Goal: Register for event/course

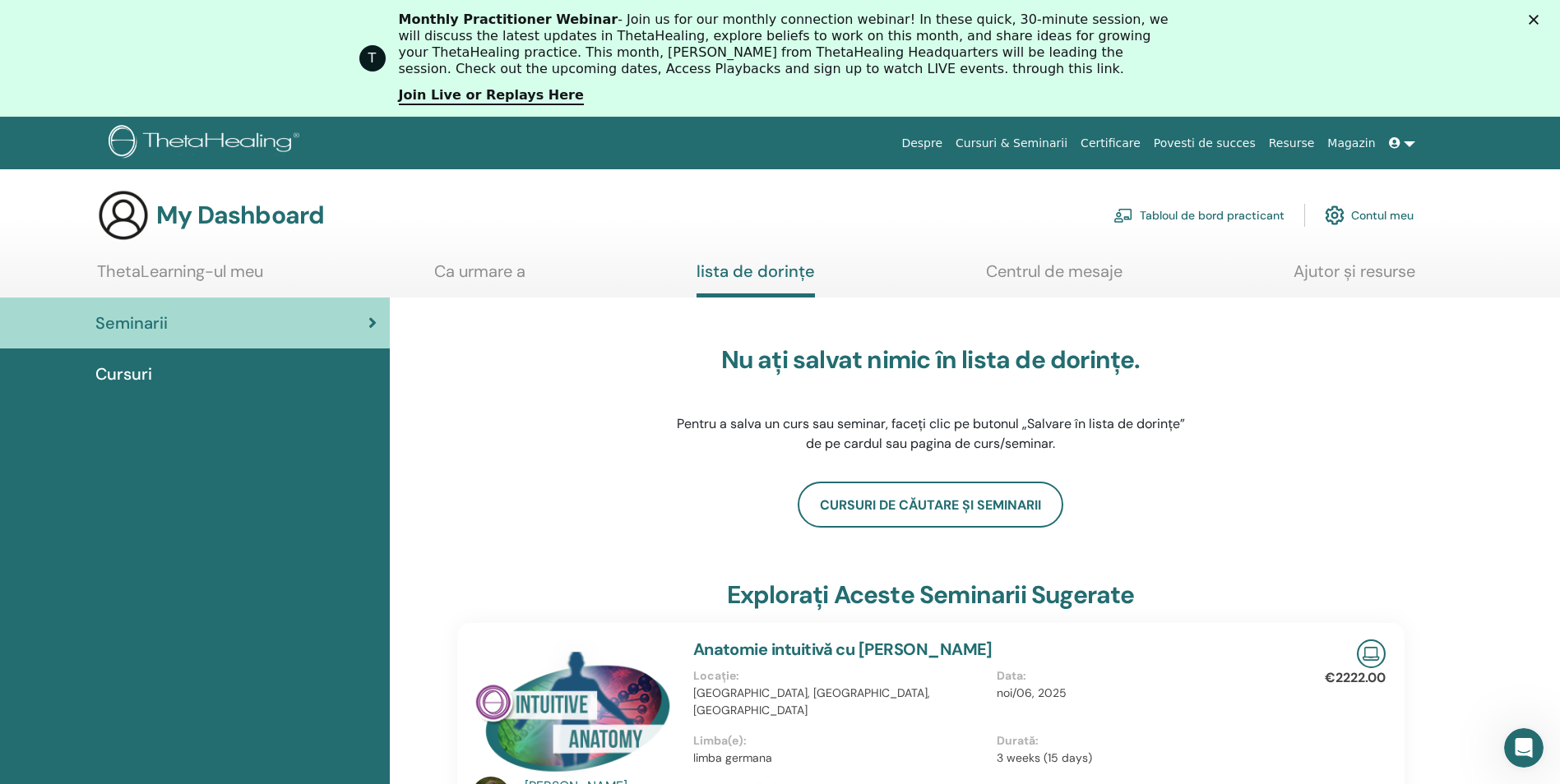
click at [1374, 208] on link "Contul meu" at bounding box center [1369, 215] width 89 height 36
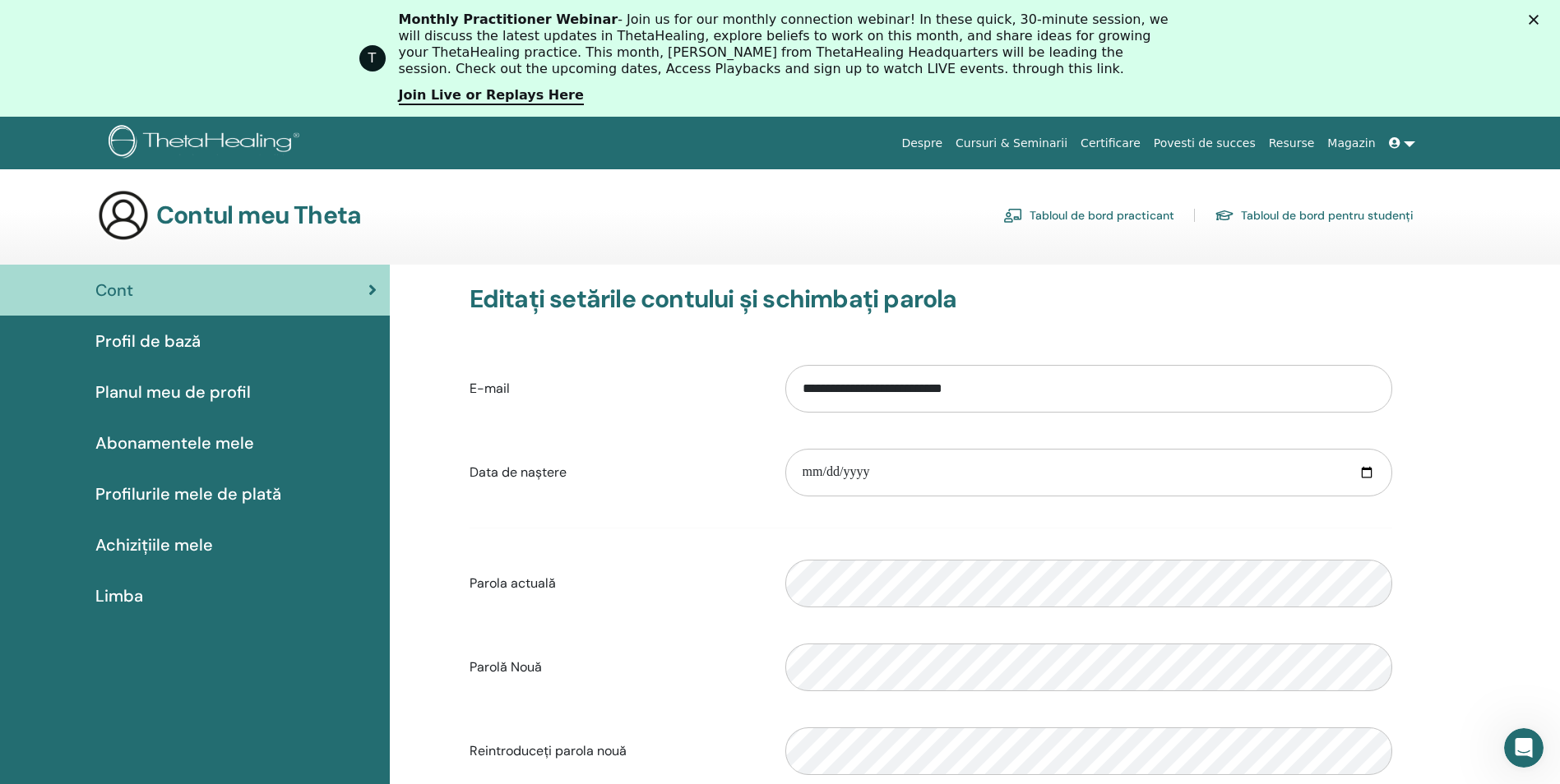
click at [127, 335] on span "Profil de bază" at bounding box center [148, 341] width 105 height 24
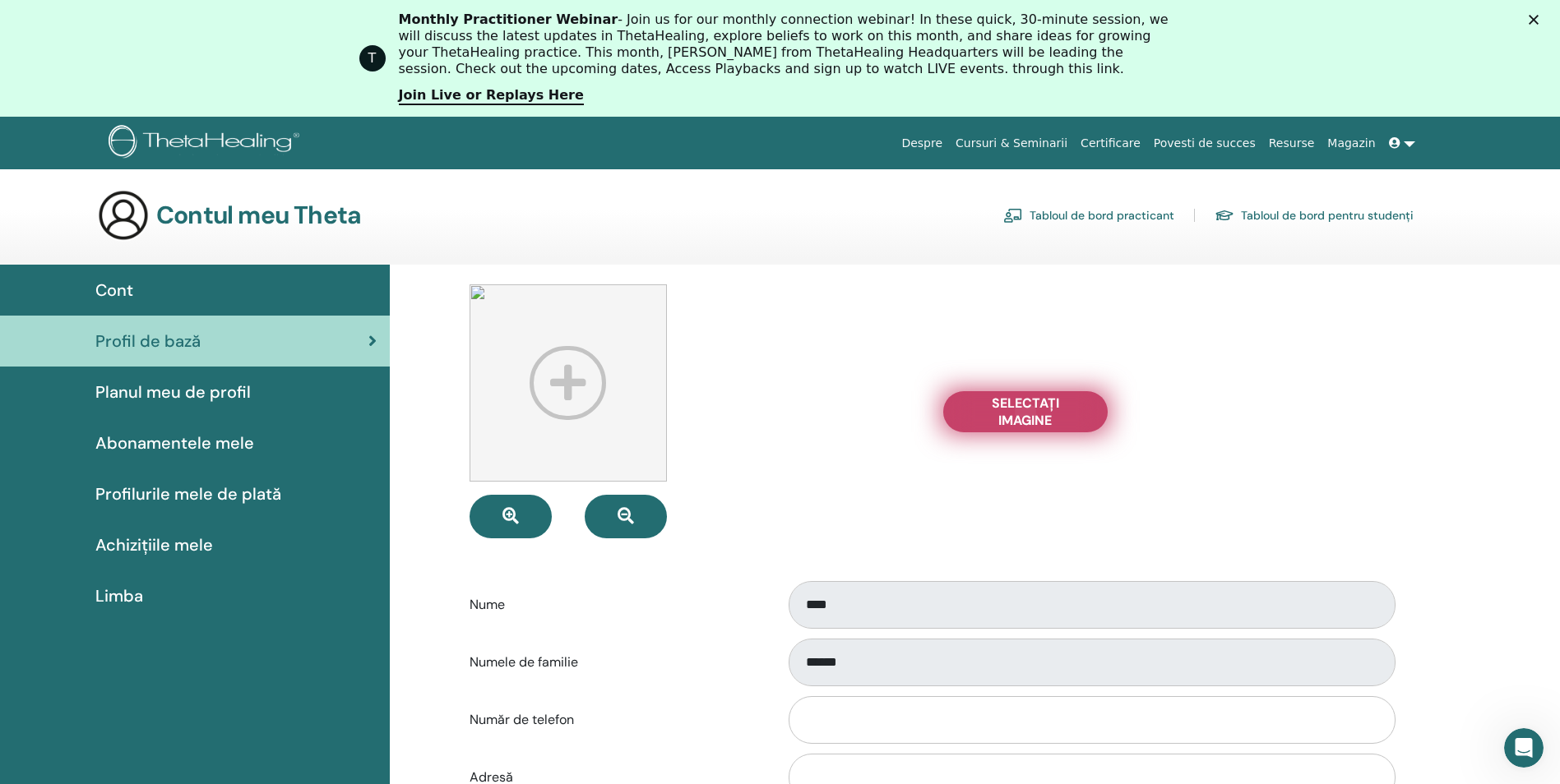
click at [1011, 414] on span "Selectați Imagine" at bounding box center [1025, 412] width 123 height 34
click at [1014, 414] on input "Selectați Imagine" at bounding box center [1025, 412] width 22 height 12
click at [116, 597] on span "Limba" at bounding box center [119, 596] width 48 height 24
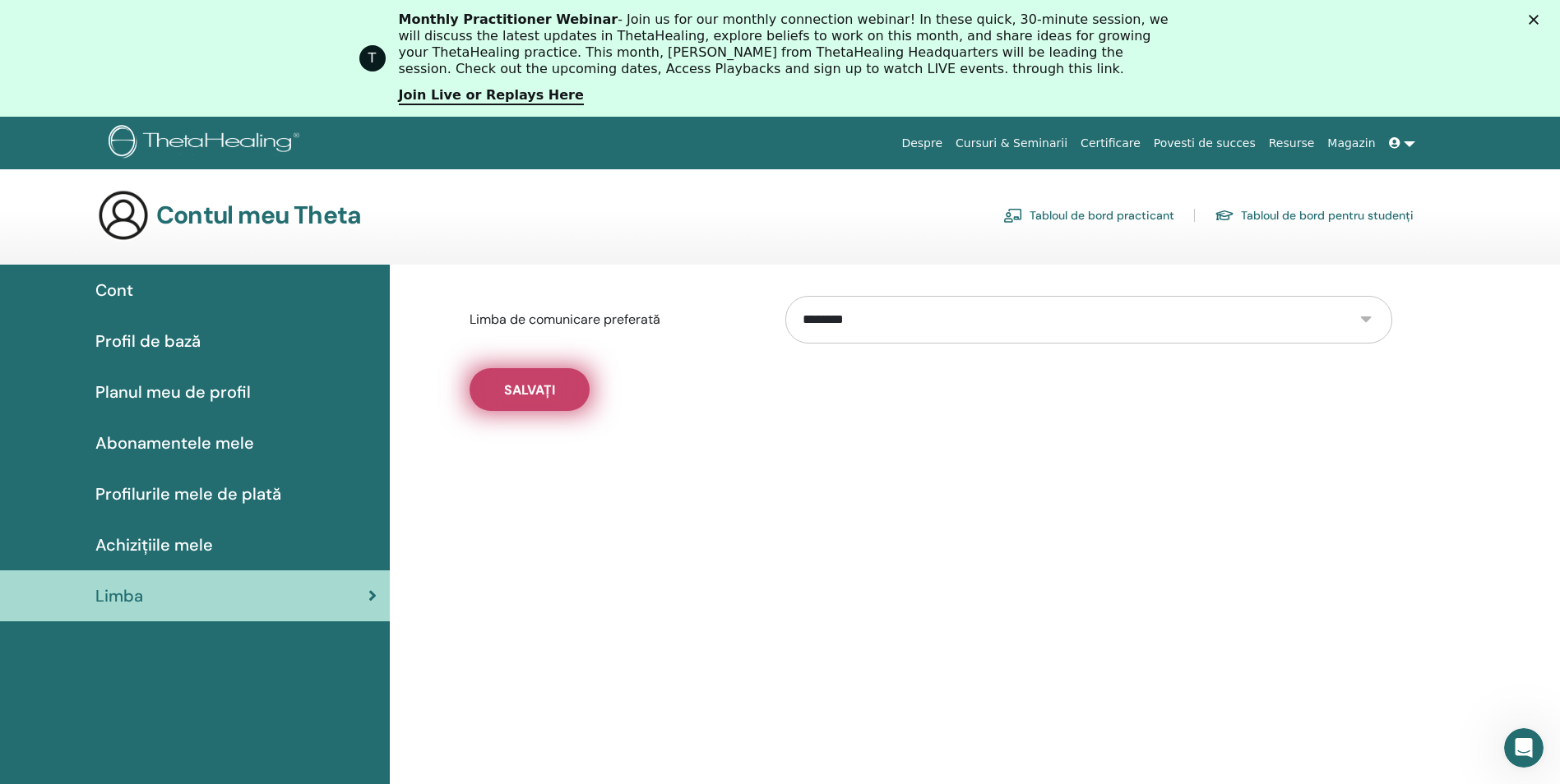
click at [535, 393] on span "Salvați" at bounding box center [529, 390] width 51 height 18
click at [155, 391] on span "Planul meu de profil" at bounding box center [173, 392] width 156 height 24
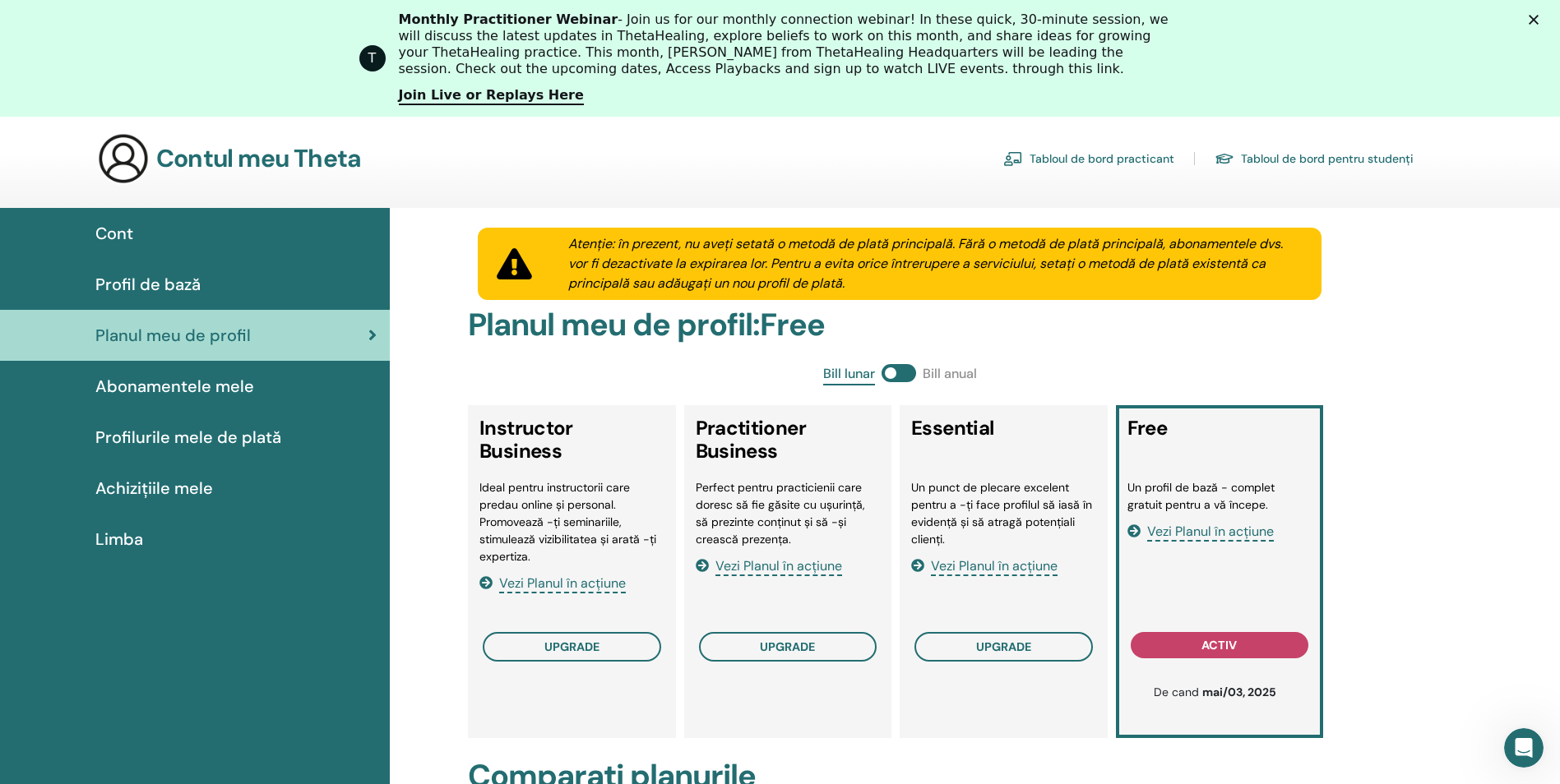
scroll to position [82, 0]
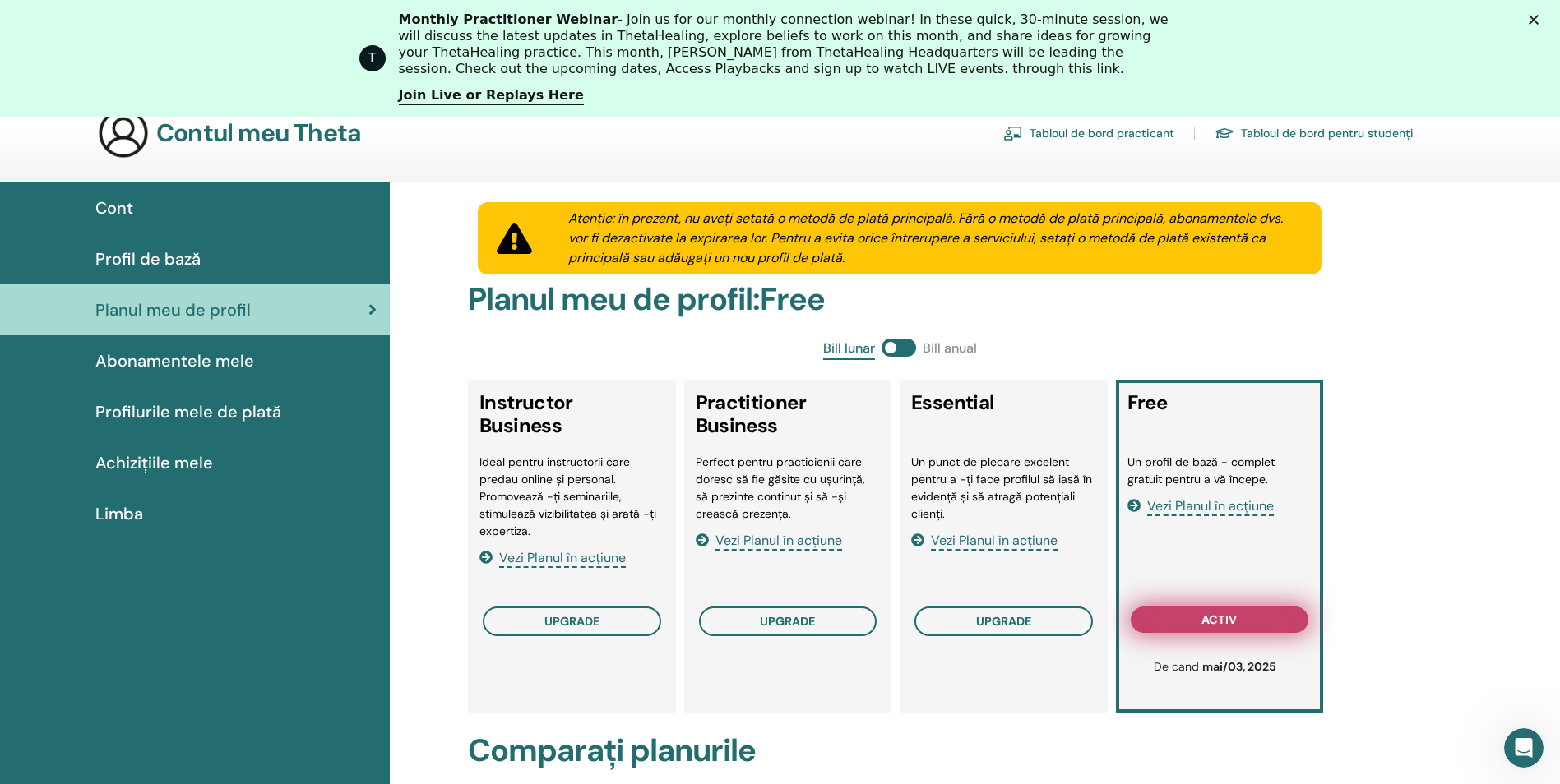
click at [1216, 619] on span "activ" at bounding box center [1219, 620] width 35 height 13
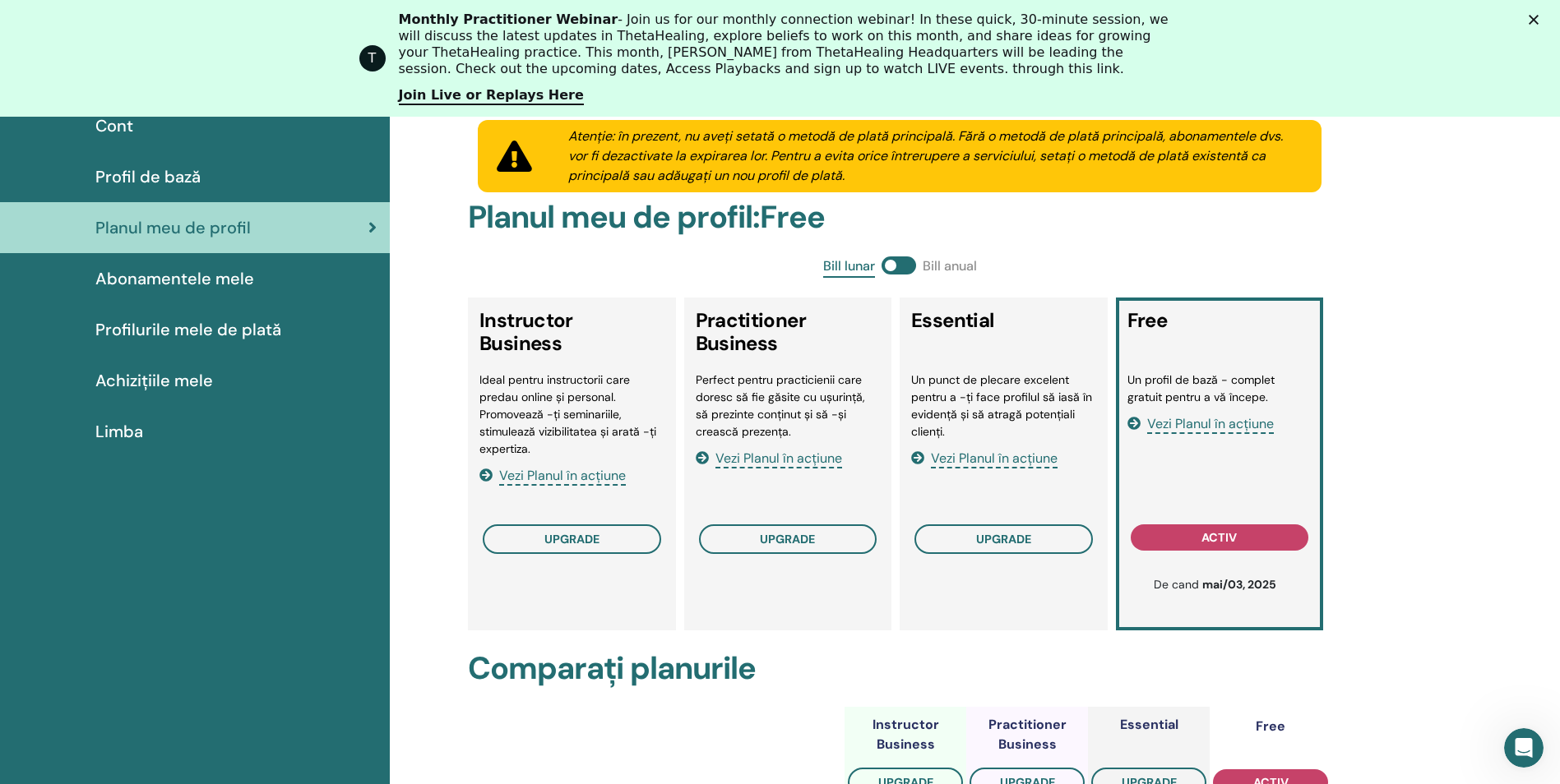
scroll to position [0, 0]
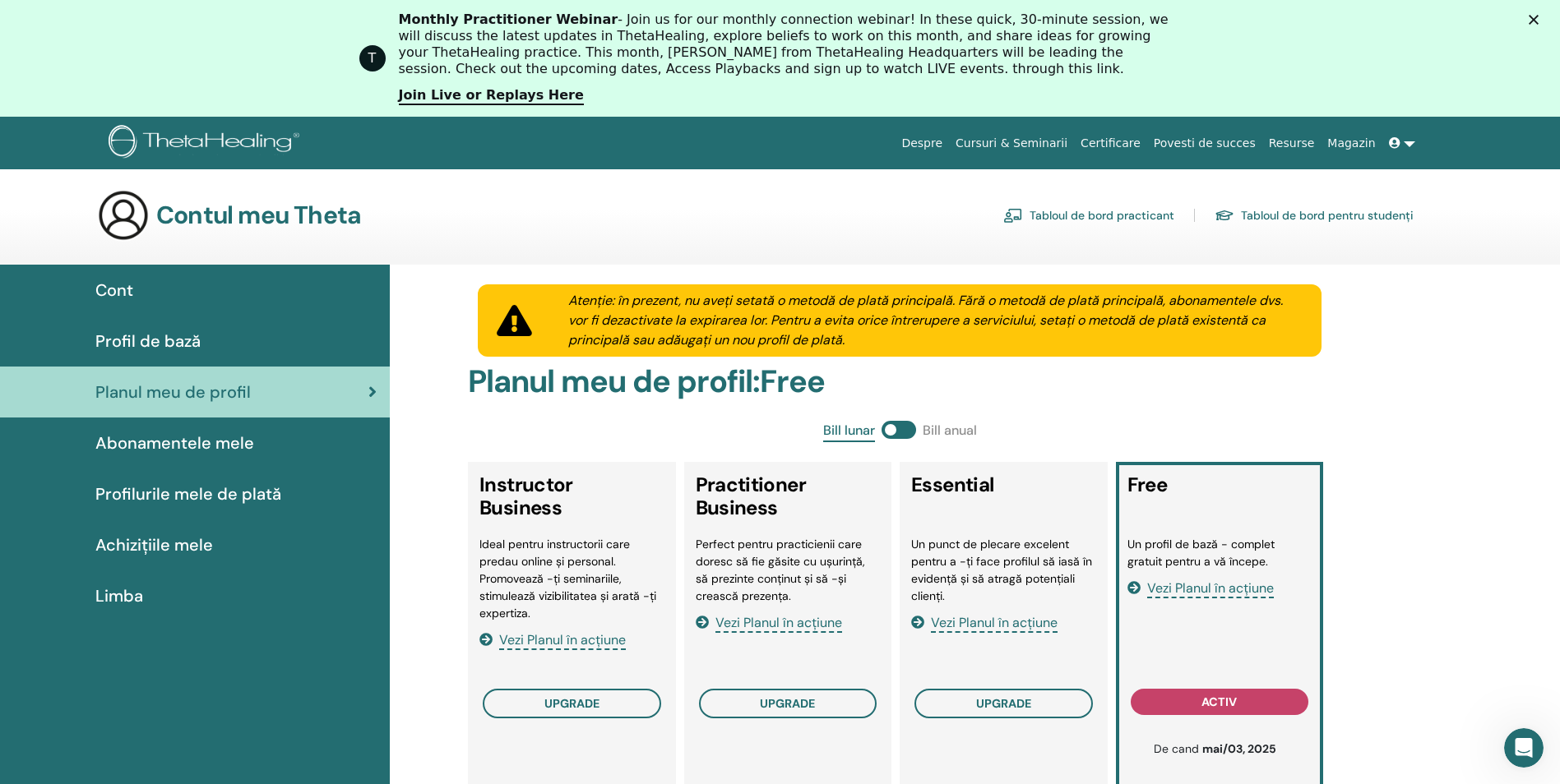
click at [141, 334] on span "Profil de bază" at bounding box center [148, 341] width 105 height 24
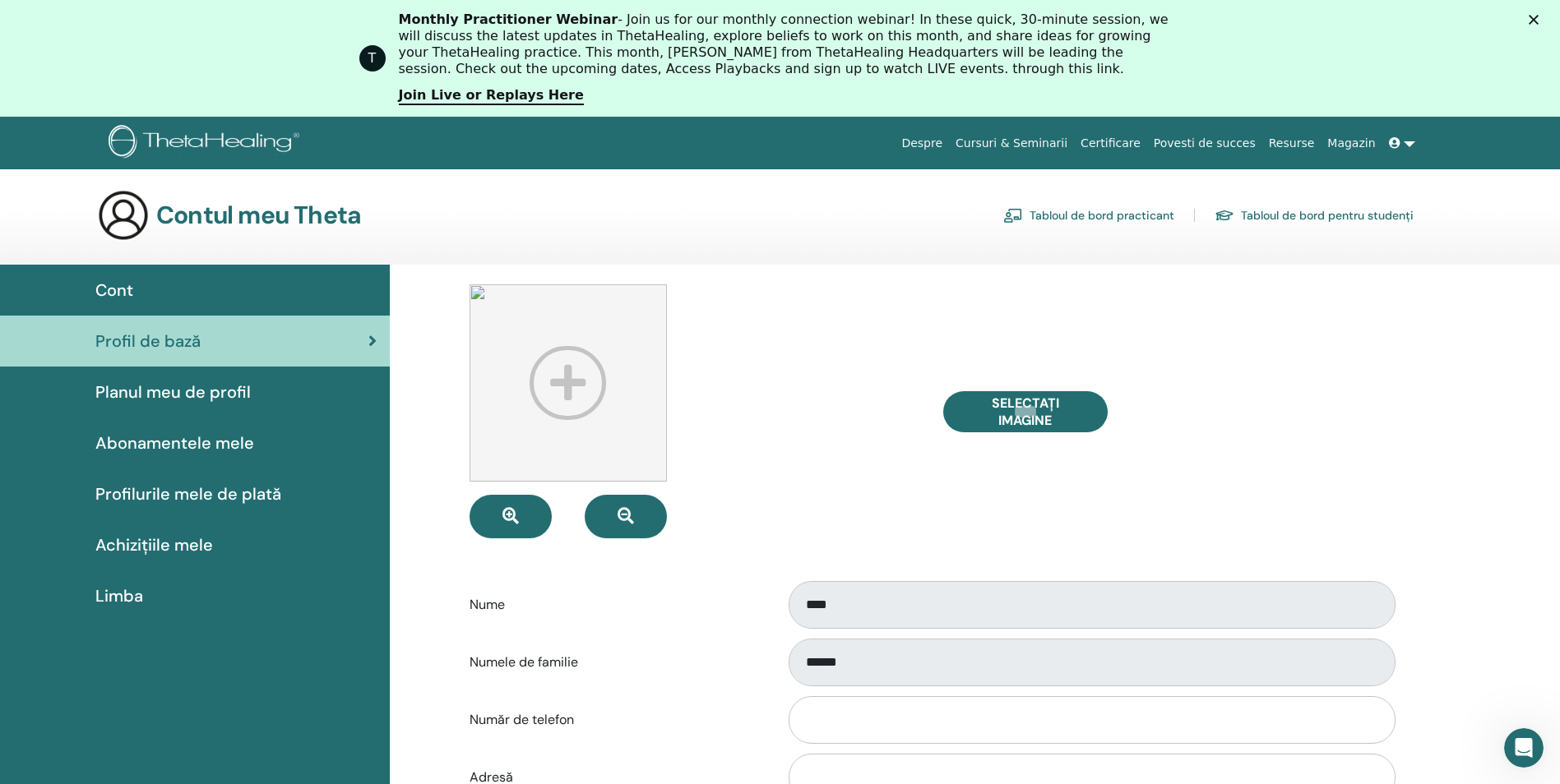
click at [136, 494] on span "Profilurile mele de plată" at bounding box center [188, 494] width 186 height 24
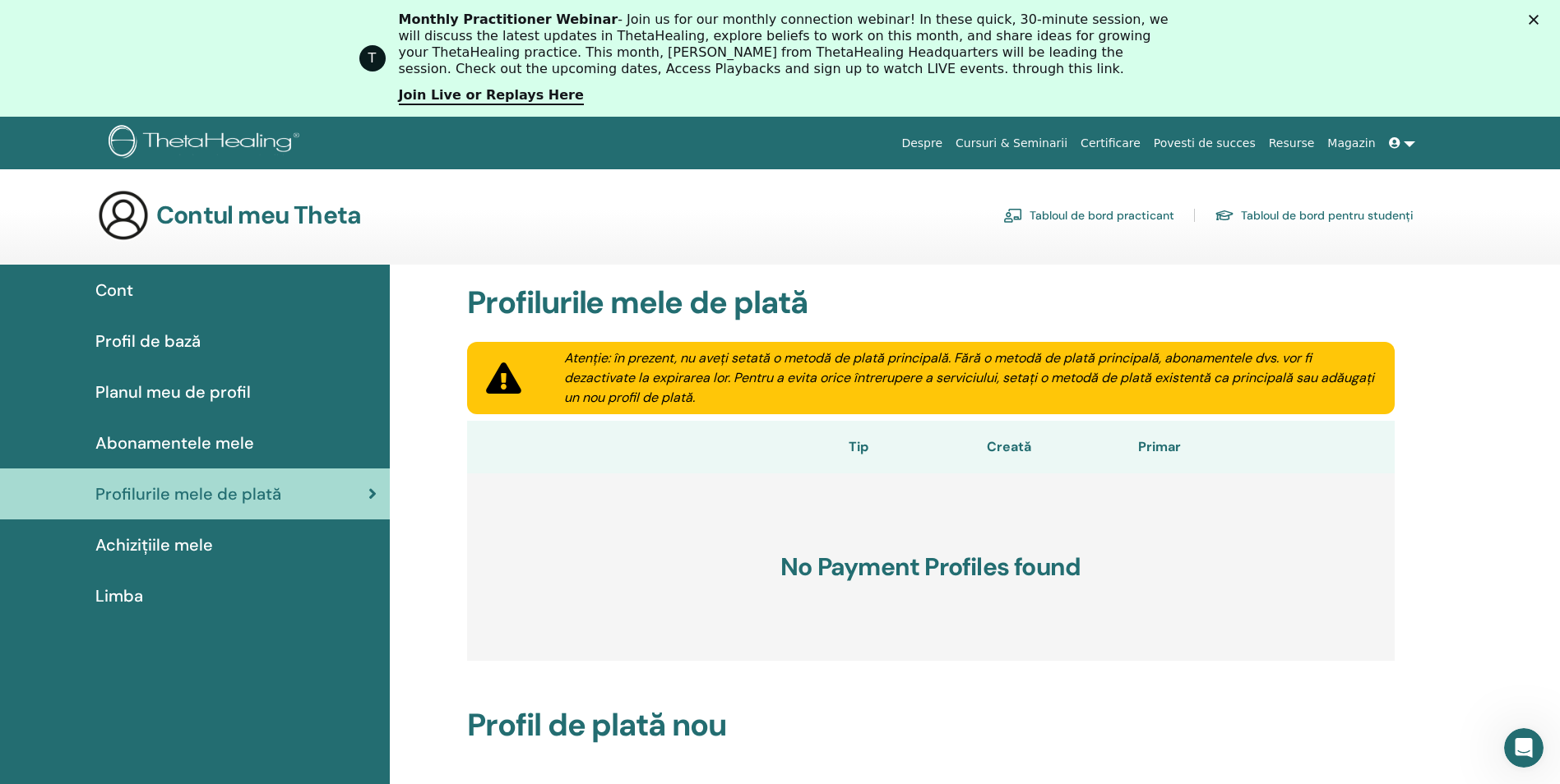
click at [146, 543] on span "Achizițiile mele" at bounding box center [154, 545] width 118 height 24
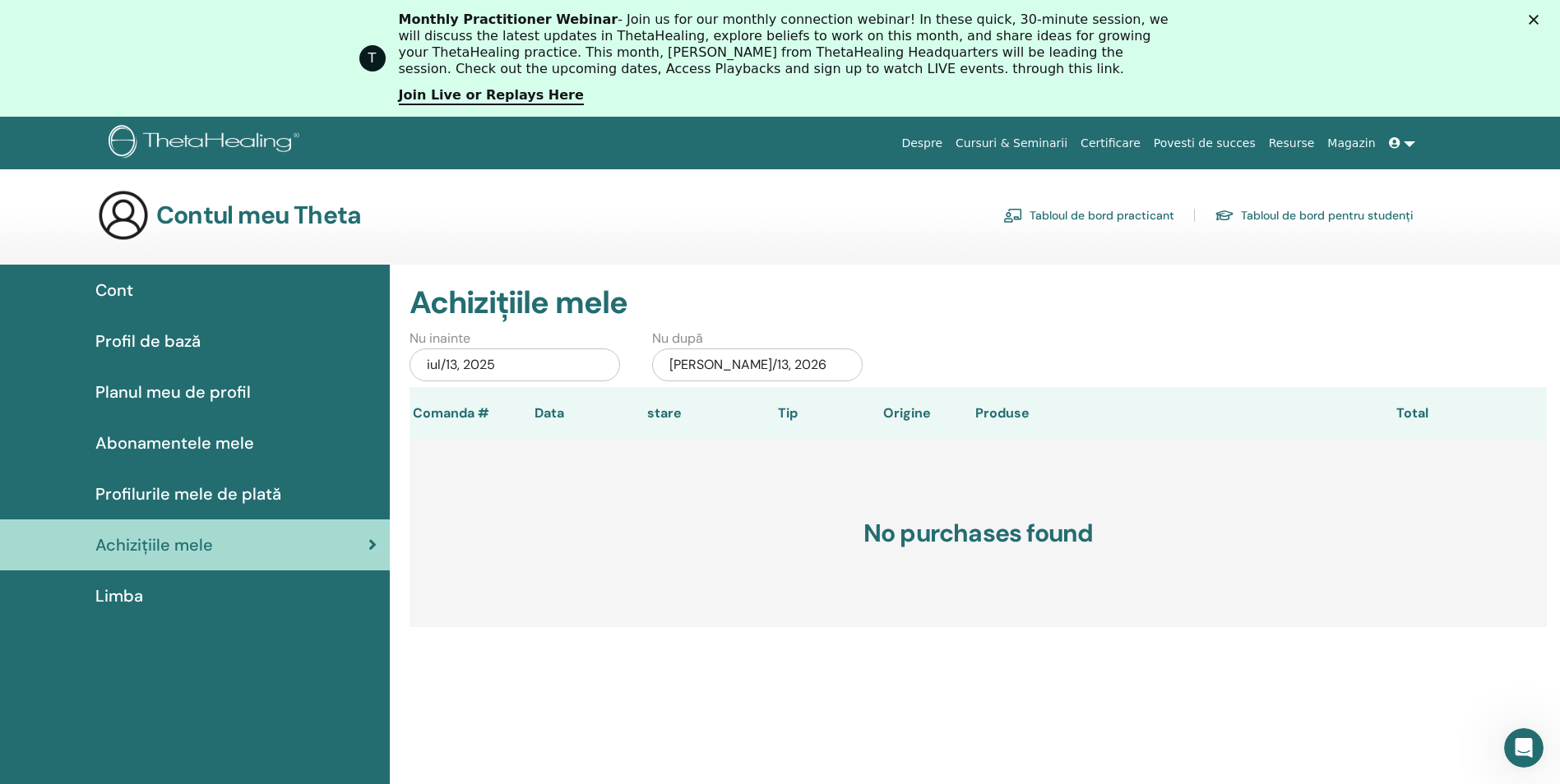
click at [1136, 139] on link "Certificare" at bounding box center [1110, 143] width 73 height 30
click at [110, 296] on span "Cont" at bounding box center [114, 290] width 38 height 24
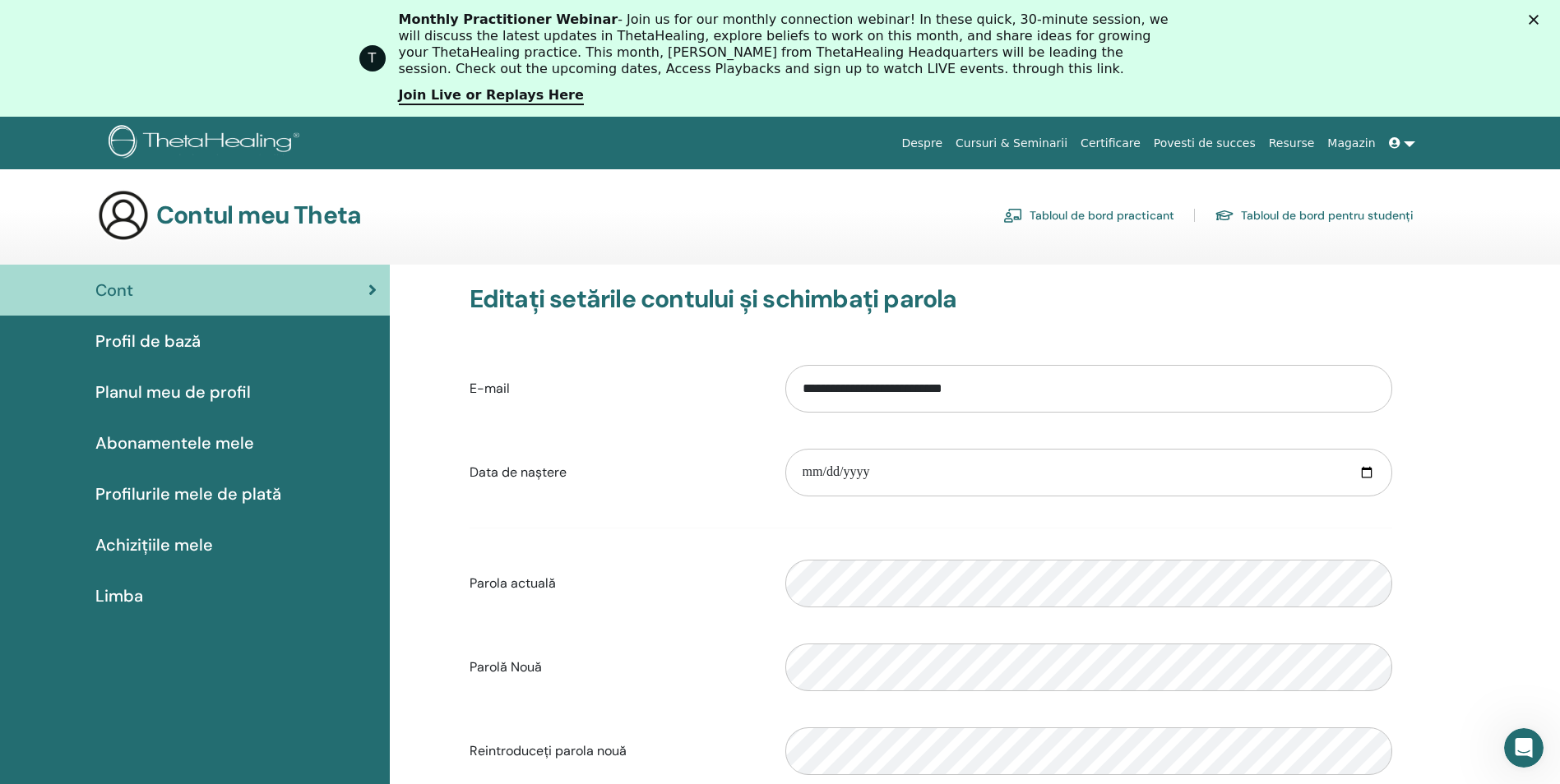
click at [1341, 215] on link "Tabloul de bord pentru studenți" at bounding box center [1314, 215] width 199 height 26
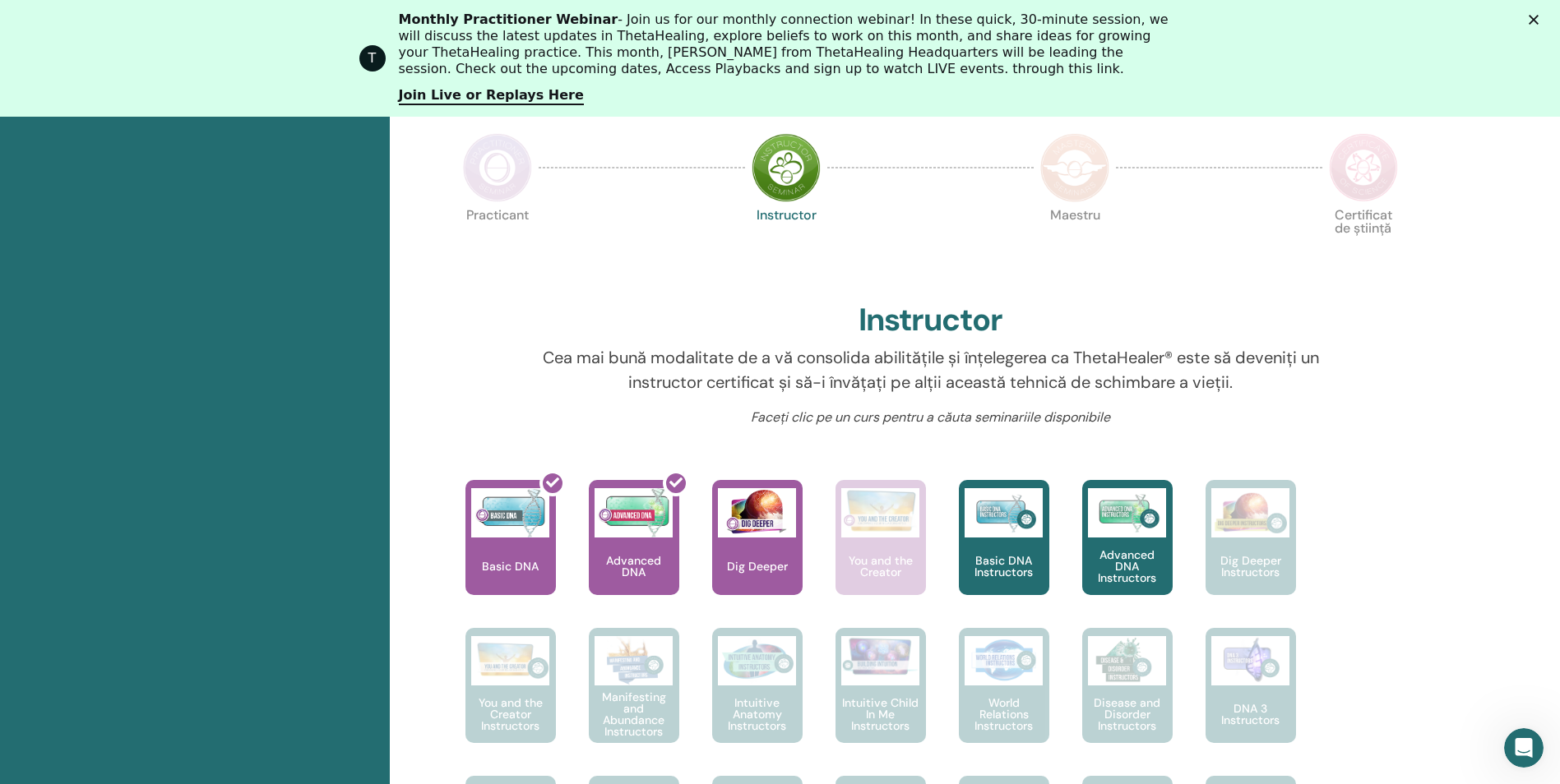
scroll to position [453, 0]
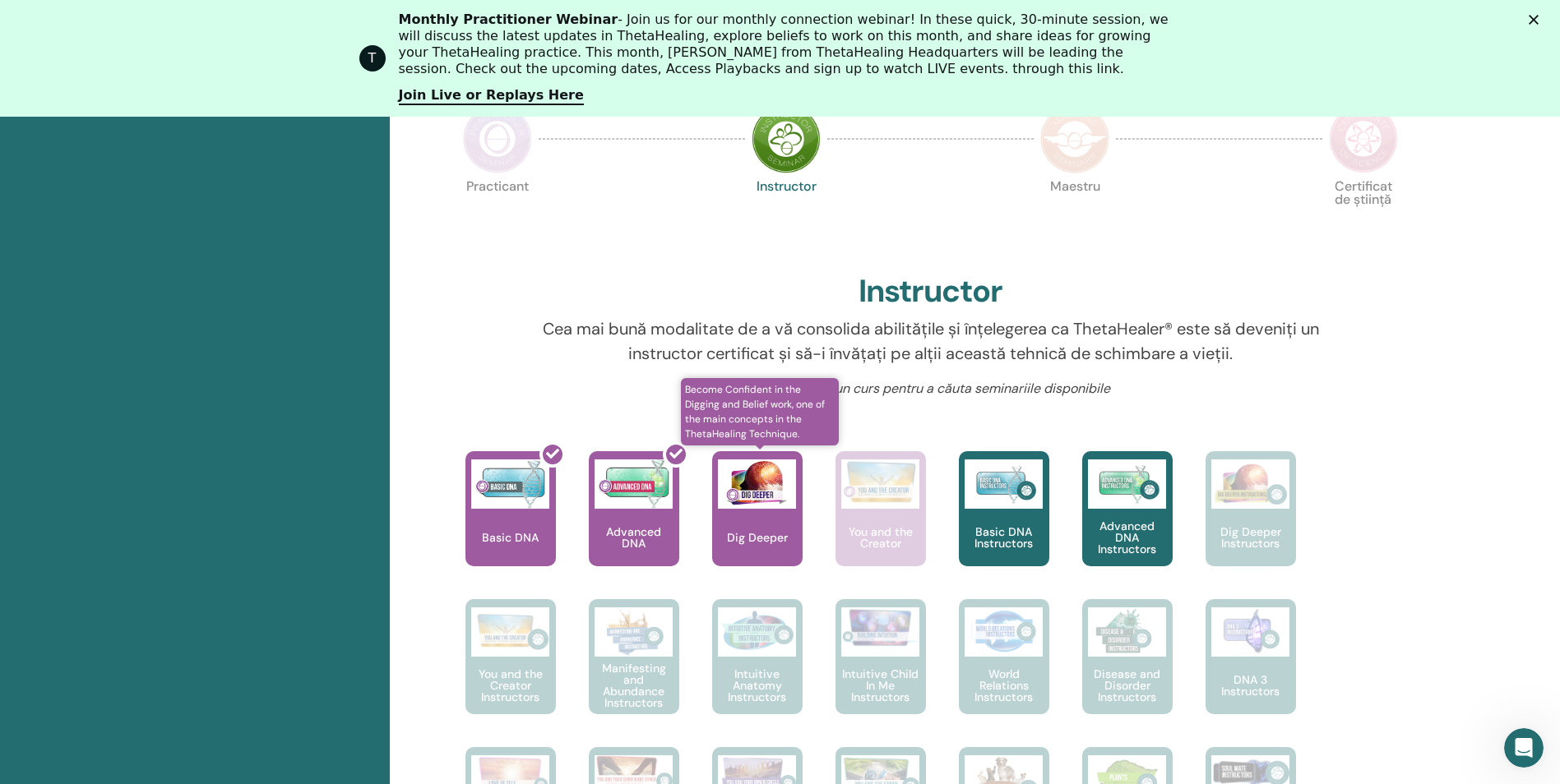
click at [758, 526] on div "Dig Deeper" at bounding box center [757, 509] width 90 height 115
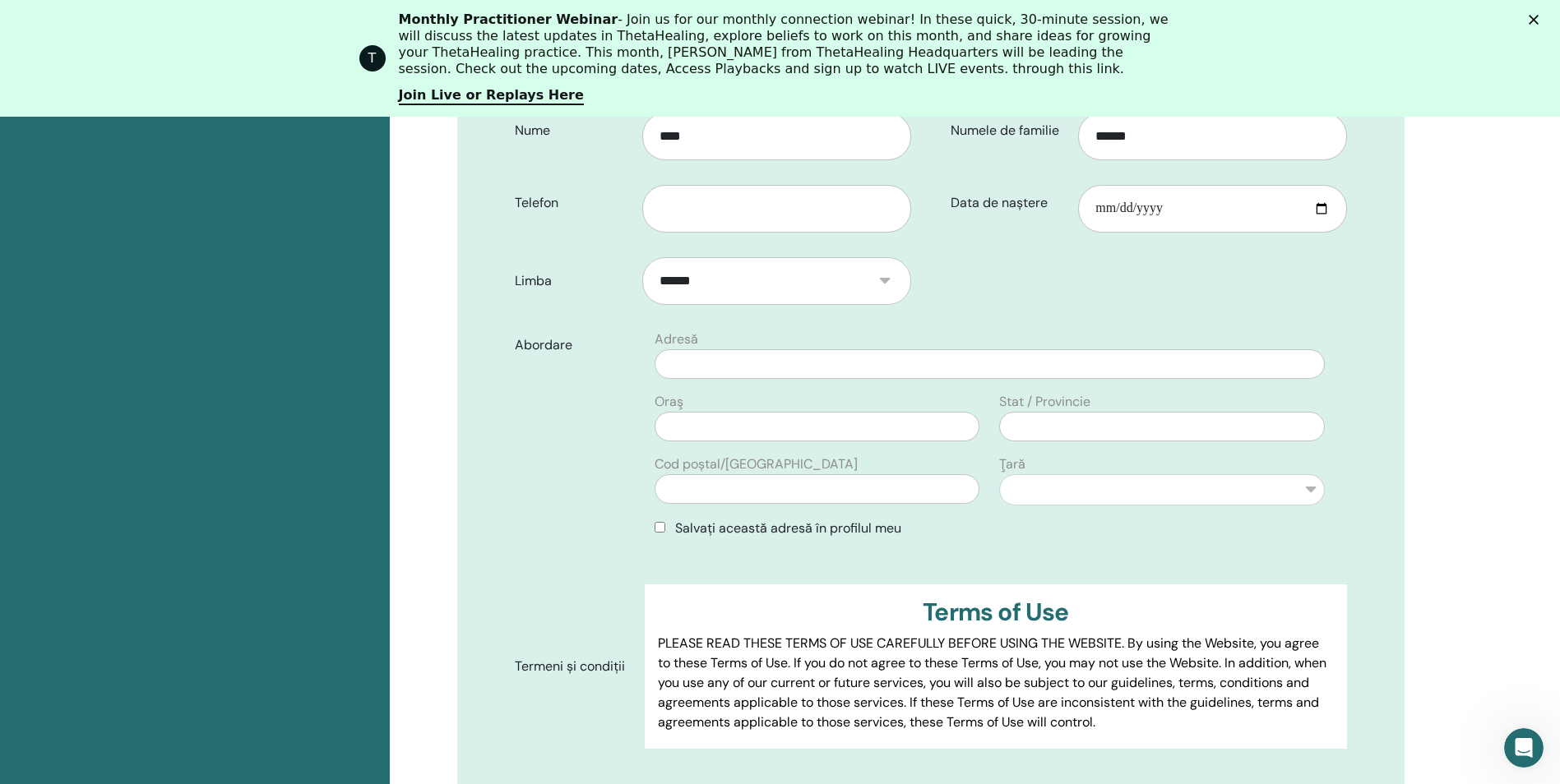
scroll to position [450, 0]
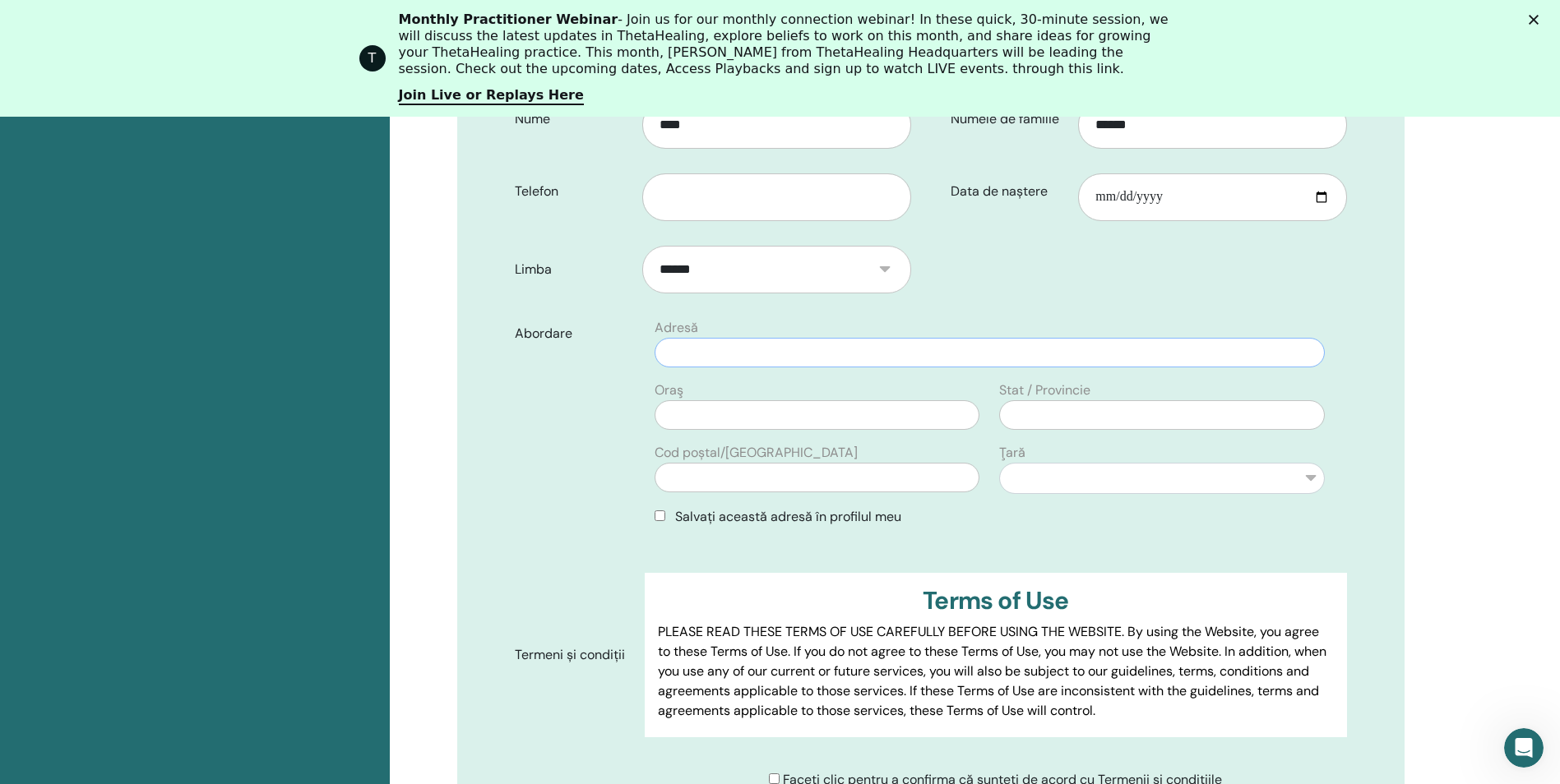
click at [670, 353] on input "text" at bounding box center [989, 352] width 670 height 29
type input "**********"
type input "*********"
type input "*****"
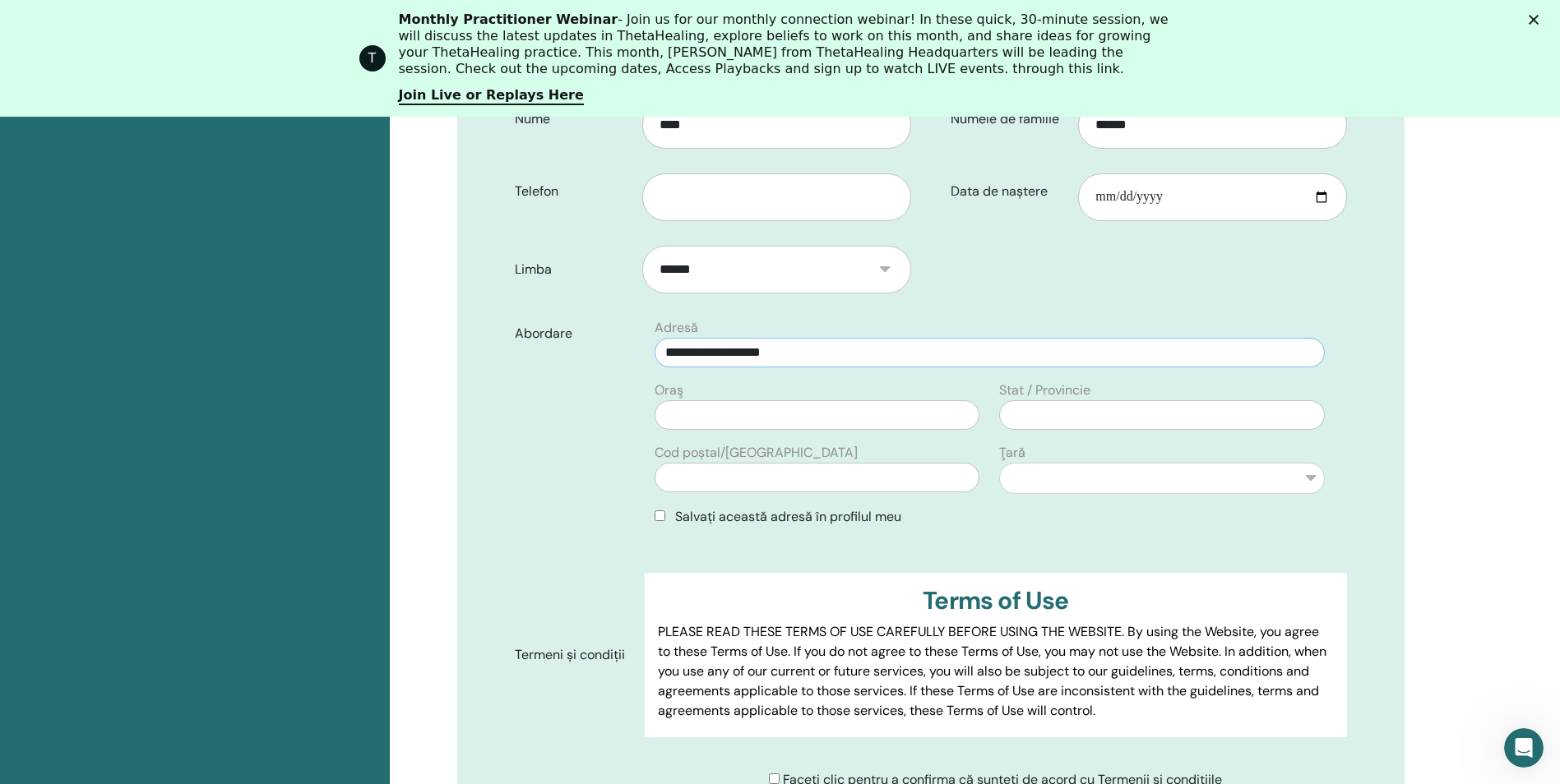
type input "**********"
click at [659, 509] on div "Salvați această adresă în profilul meu" at bounding box center [989, 517] width 670 height 20
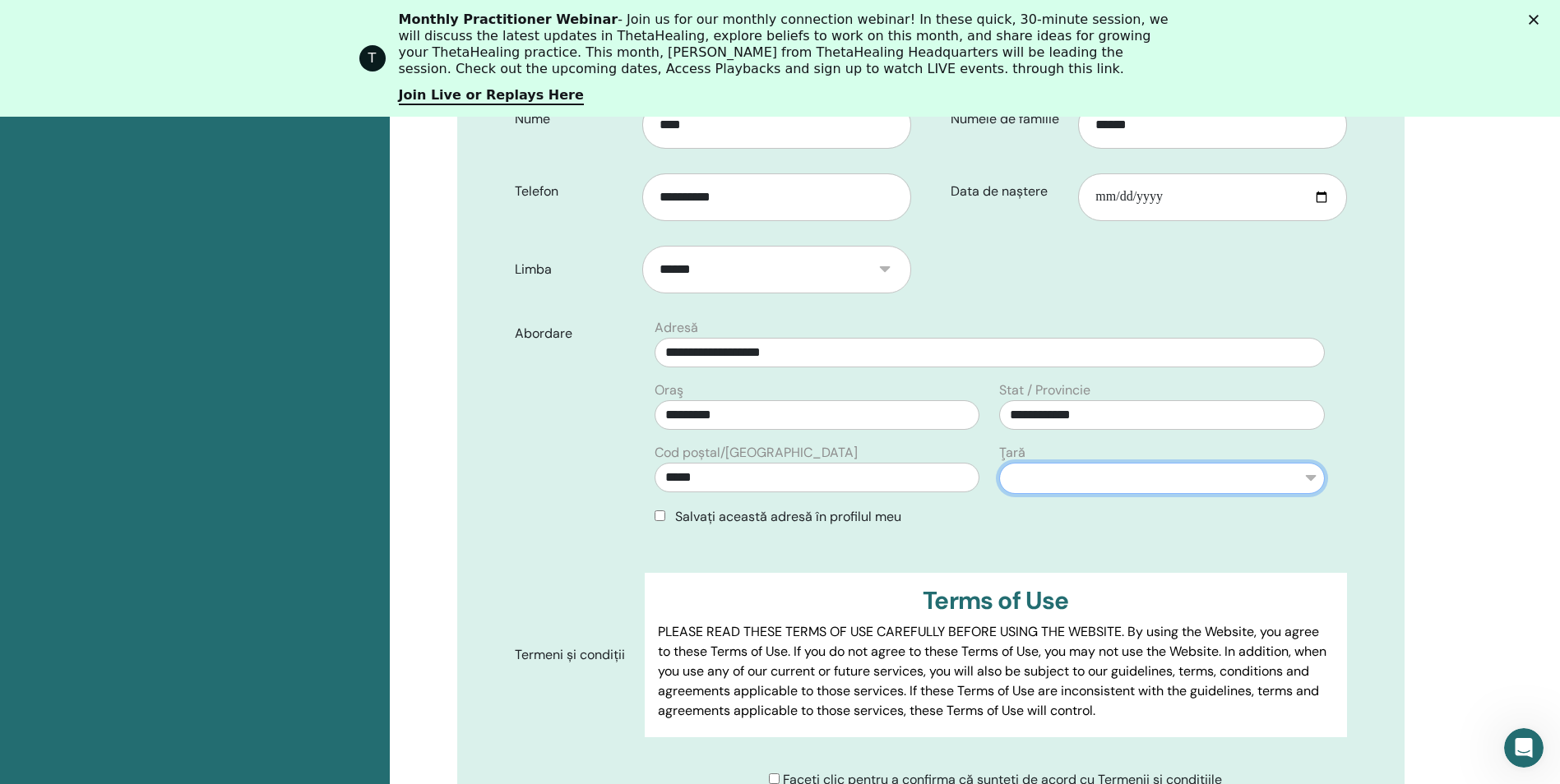
click at [1040, 480] on select "**********" at bounding box center [1162, 478] width 325 height 31
select select "*"
click at [999, 463] on select "**********" at bounding box center [1162, 478] width 325 height 31
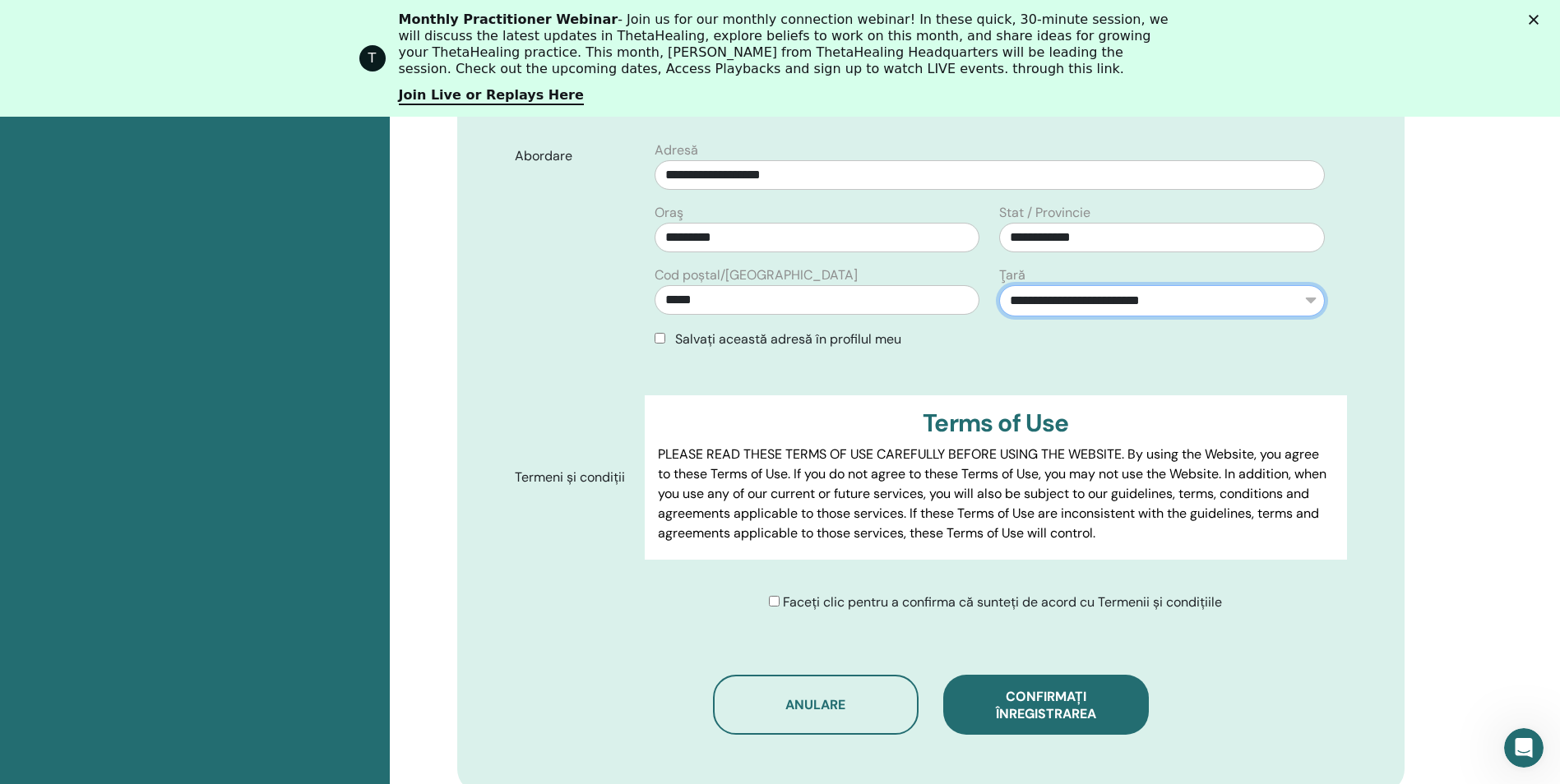
scroll to position [697, 0]
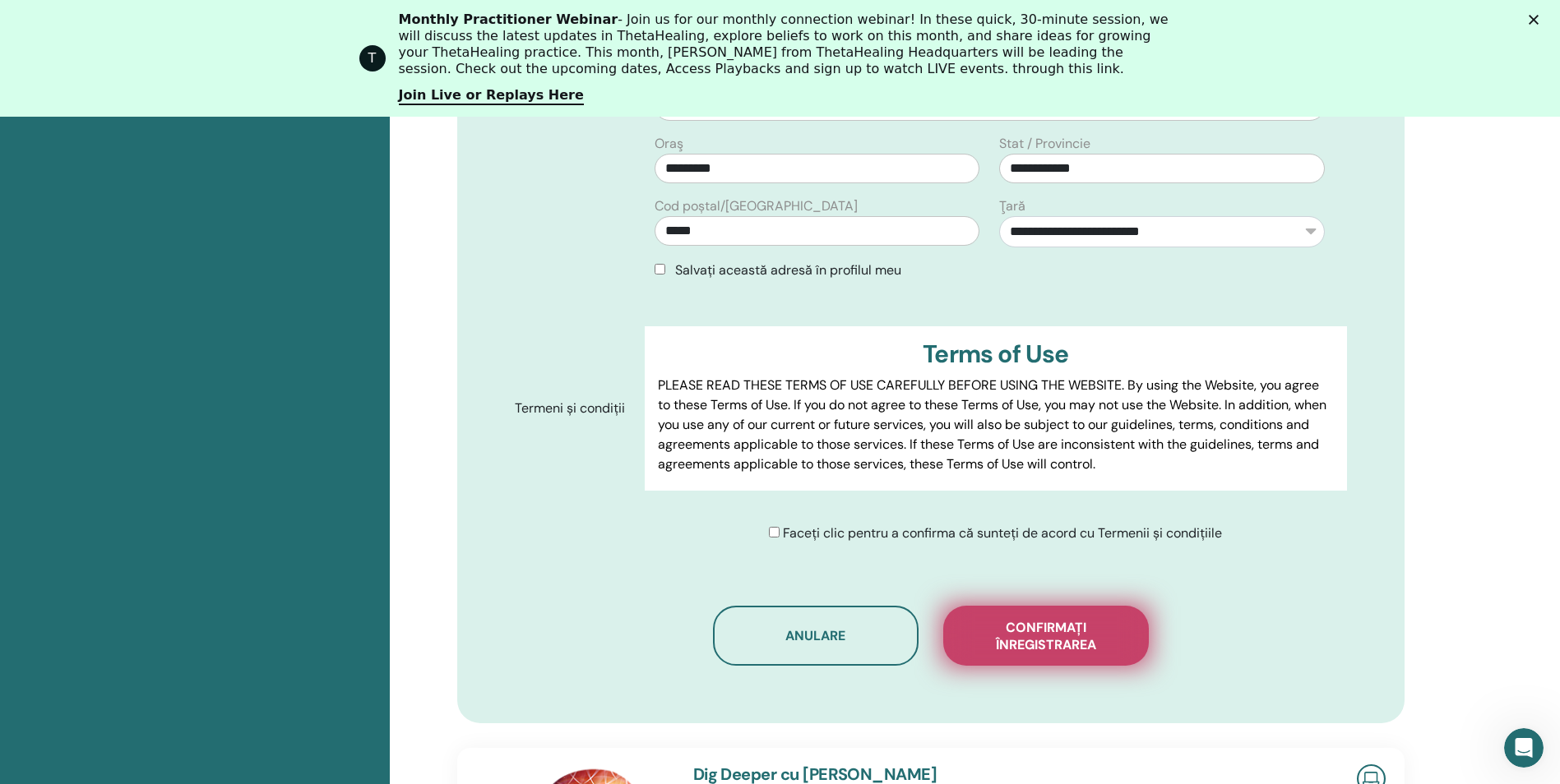
click at [1032, 645] on span "Confirmați înregistrarea" at bounding box center [1046, 636] width 165 height 34
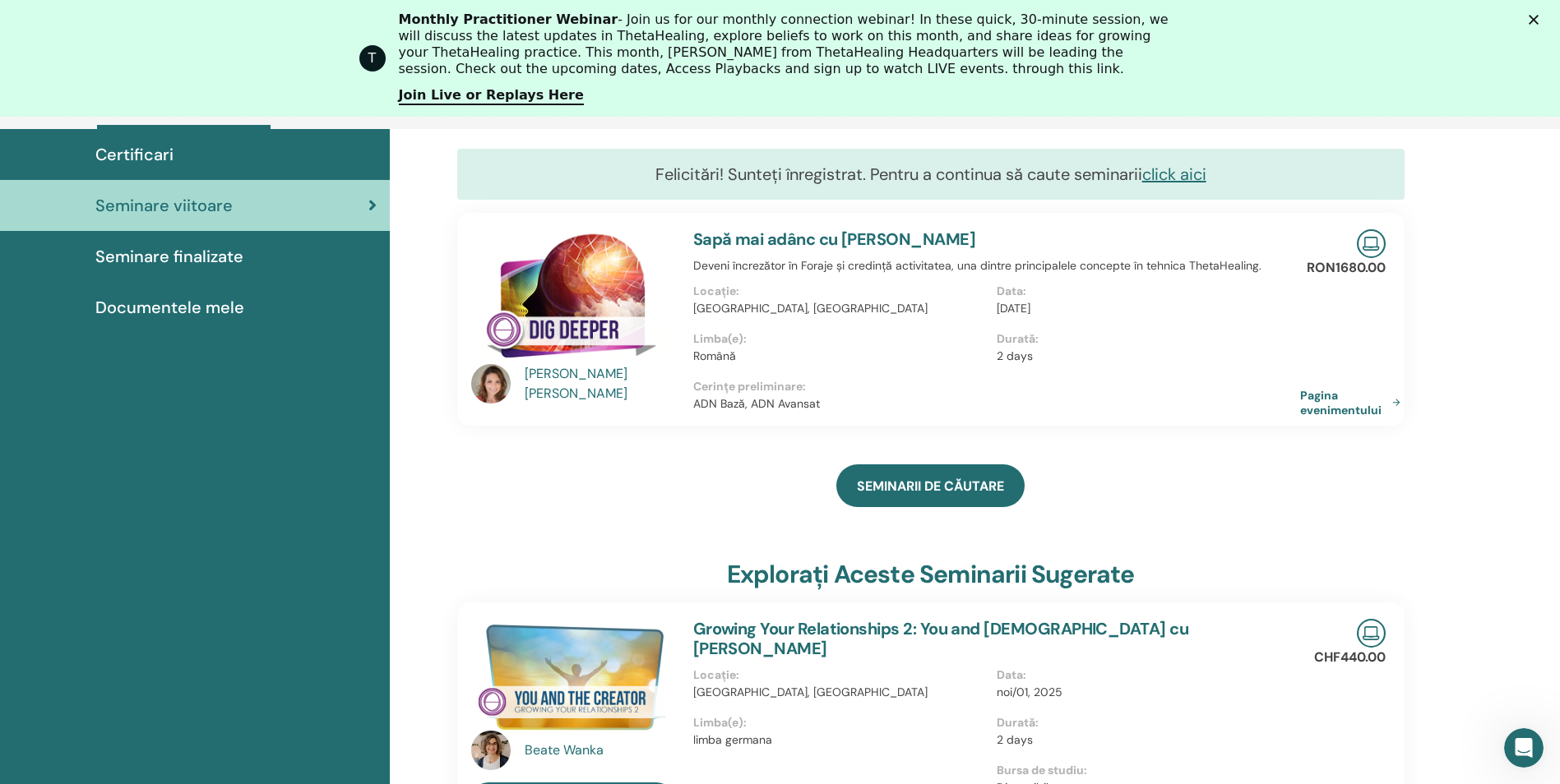
scroll to position [372, 0]
